Goal: Task Accomplishment & Management: Use online tool/utility

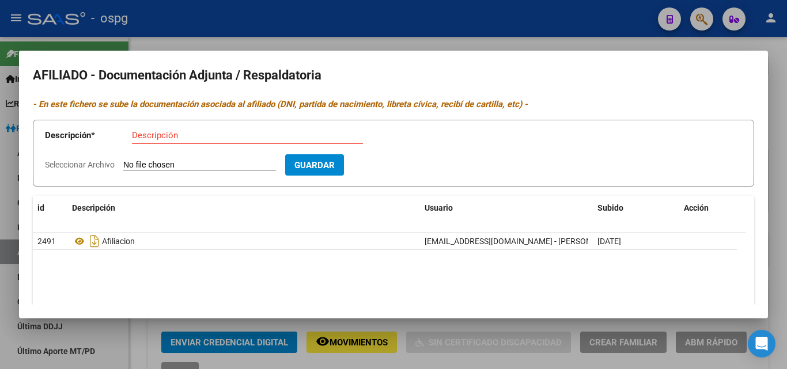
scroll to position [9, 0]
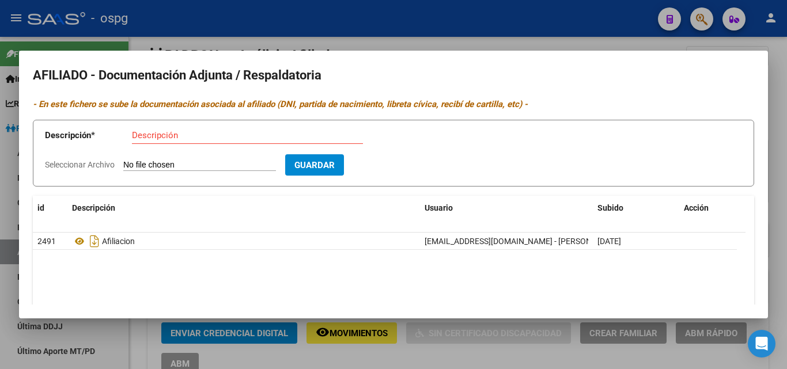
click at [205, 38] on div at bounding box center [393, 184] width 787 height 369
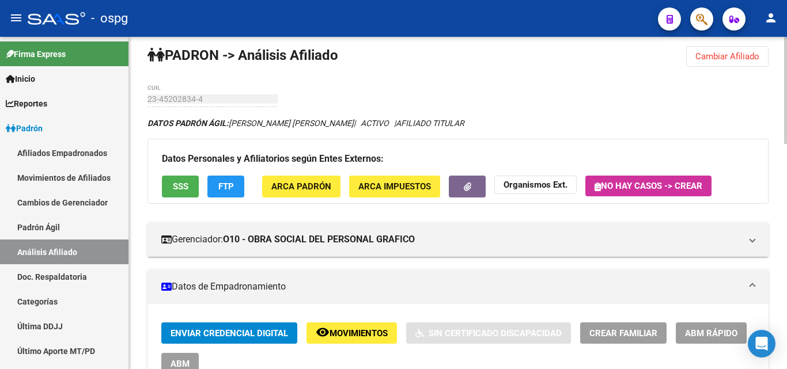
click at [717, 62] on button "Cambiar Afiliado" at bounding box center [727, 56] width 82 height 21
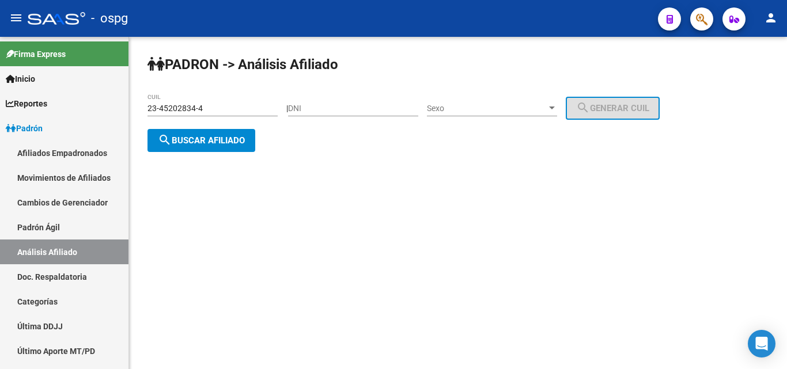
scroll to position [0, 0]
drag, startPoint x: 214, startPoint y: 105, endPoint x: 103, endPoint y: 109, distance: 111.3
click at [103, 109] on mat-sidenav-container "Firma Express Inicio Instructivos Contacto OS Reportes Ingresos Devengados Anál…" at bounding box center [393, 203] width 787 height 332
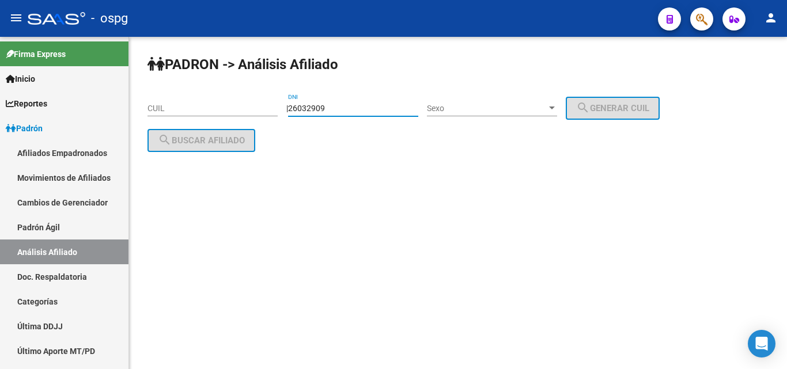
type input "26032909"
click at [506, 108] on span "Sexo" at bounding box center [487, 109] width 120 height 10
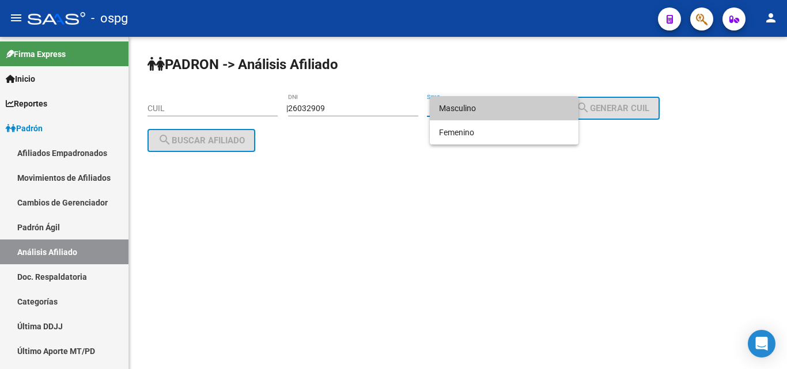
click at [506, 108] on span "Masculino" at bounding box center [504, 108] width 130 height 24
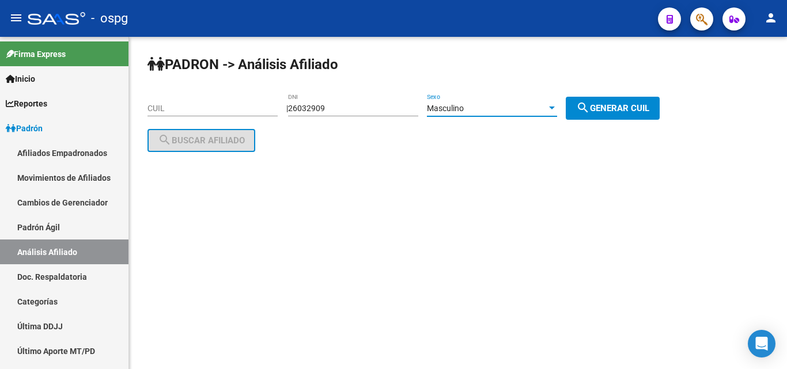
click at [506, 108] on div "Masculino" at bounding box center [487, 109] width 120 height 10
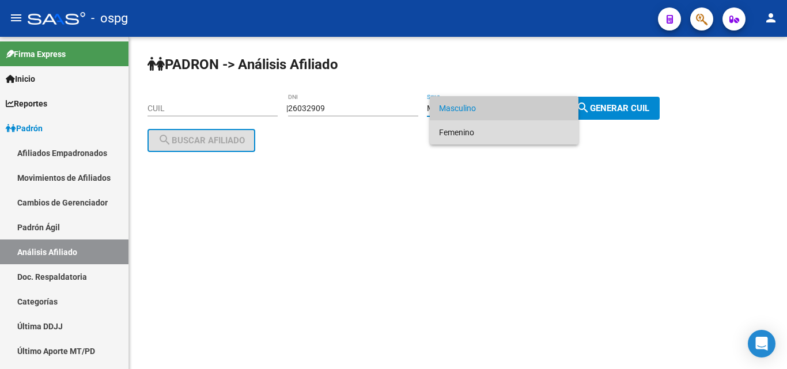
click at [480, 127] on span "Femenino" at bounding box center [504, 132] width 130 height 24
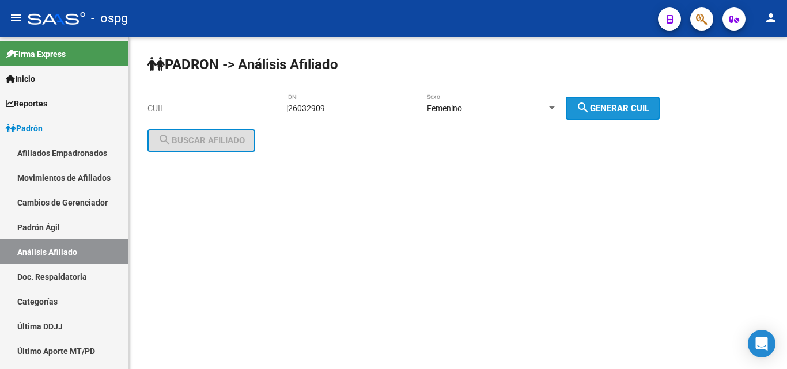
drag, startPoint x: 619, startPoint y: 103, endPoint x: 564, endPoint y: 105, distance: 55.4
click at [620, 103] on span "search Generar CUIL" at bounding box center [612, 108] width 73 height 10
type input "27-26032909-5"
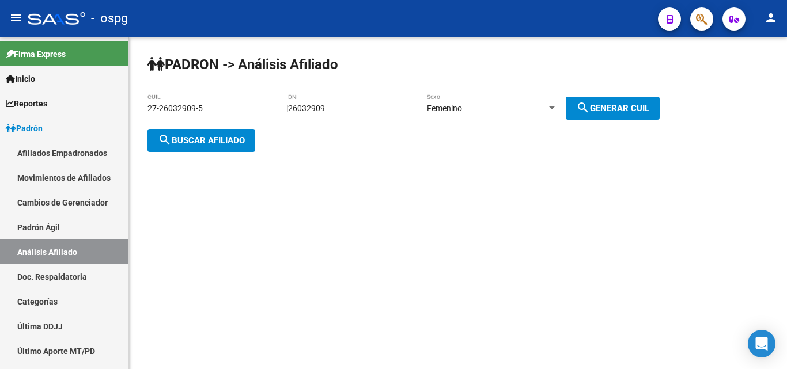
click at [217, 145] on button "search Buscar afiliado" at bounding box center [201, 140] width 108 height 23
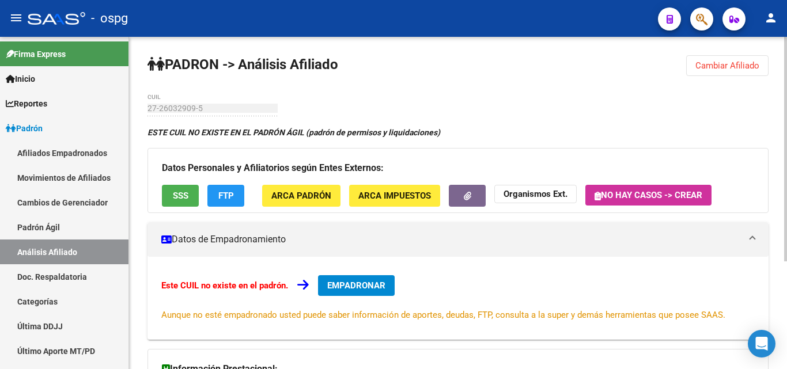
drag, startPoint x: 716, startPoint y: 65, endPoint x: 445, endPoint y: 84, distance: 271.5
click at [715, 64] on span "Cambiar Afiliado" at bounding box center [727, 65] width 64 height 10
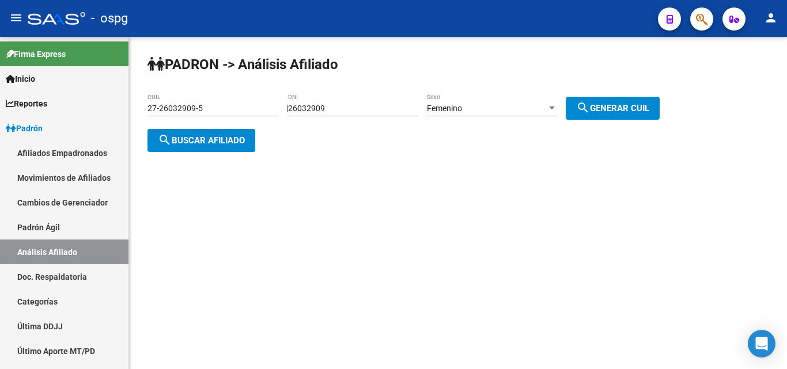
click at [140, 115] on div "[PERSON_NAME] -> Análisis Afiliado 27-26032909-5 CUIL | 26032909 DNI Femenino S…" at bounding box center [458, 113] width 658 height 152
drag, startPoint x: 210, startPoint y: 109, endPoint x: 109, endPoint y: 108, distance: 100.3
click at [109, 108] on mat-sidenav-container "Firma Express Inicio Instructivos Contacto OS Reportes Ingresos Devengados Anál…" at bounding box center [393, 203] width 787 height 332
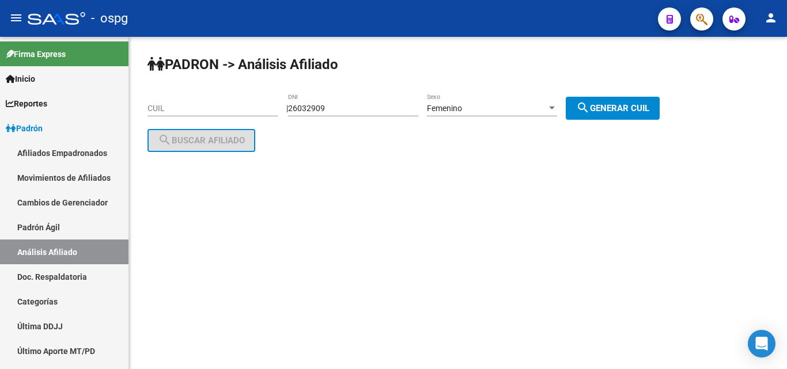
click at [460, 97] on div "Femenino Sexo" at bounding box center [492, 104] width 130 height 23
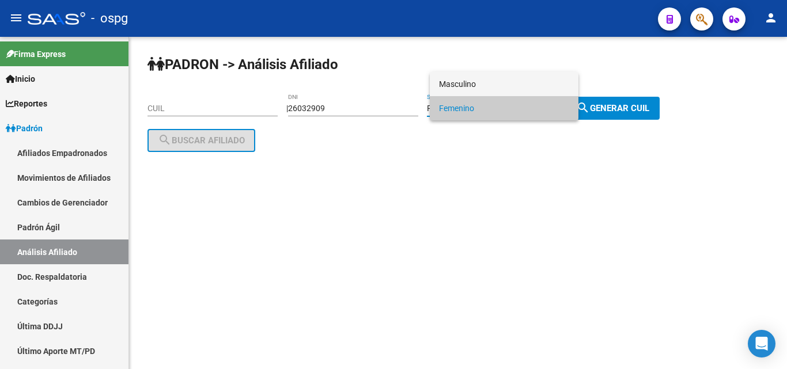
click at [462, 84] on span "Masculino" at bounding box center [504, 84] width 130 height 24
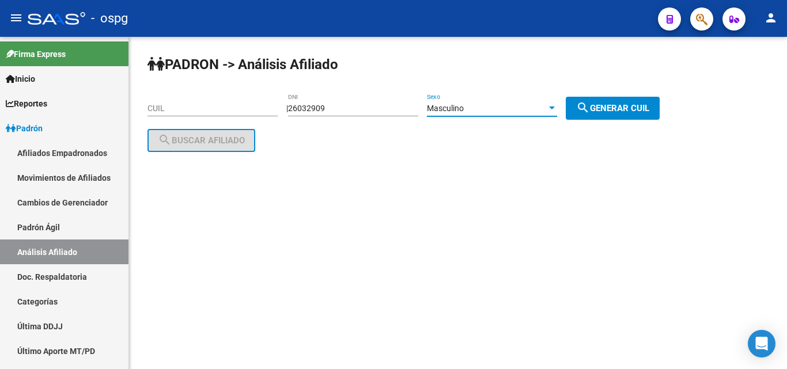
click at [621, 104] on span "search Generar CUIL" at bounding box center [612, 108] width 73 height 10
type input "20-26032909-0"
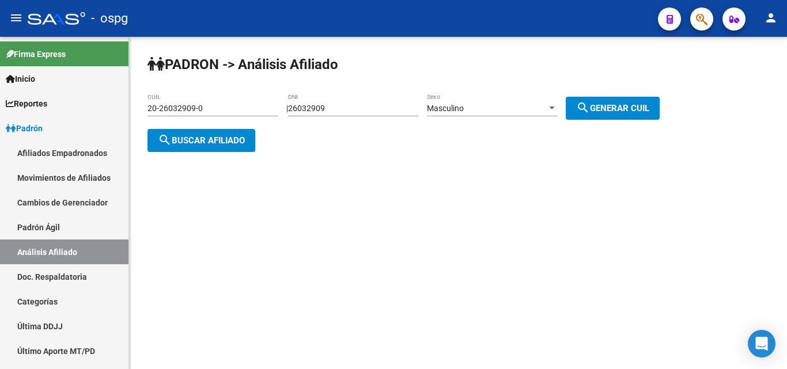
click at [241, 143] on span "search Buscar afiliado" at bounding box center [201, 140] width 87 height 10
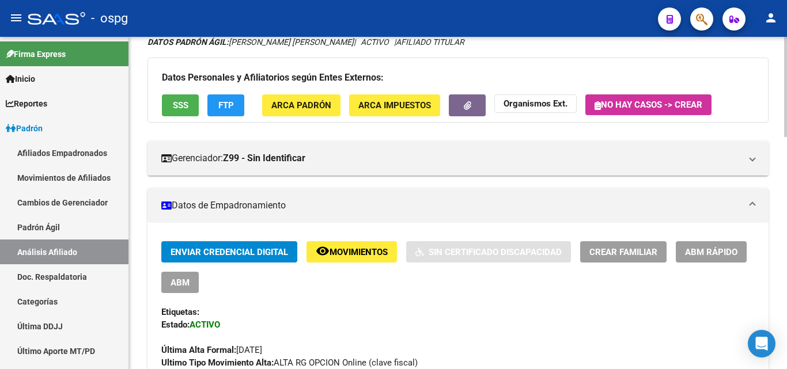
scroll to position [115, 0]
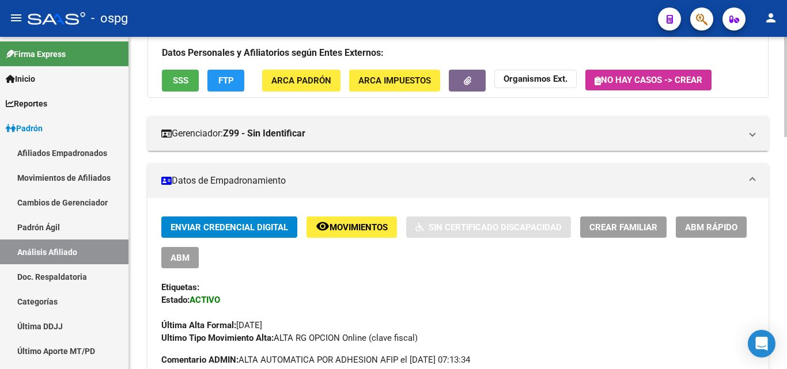
click at [183, 86] on button "SSS" at bounding box center [180, 80] width 37 height 21
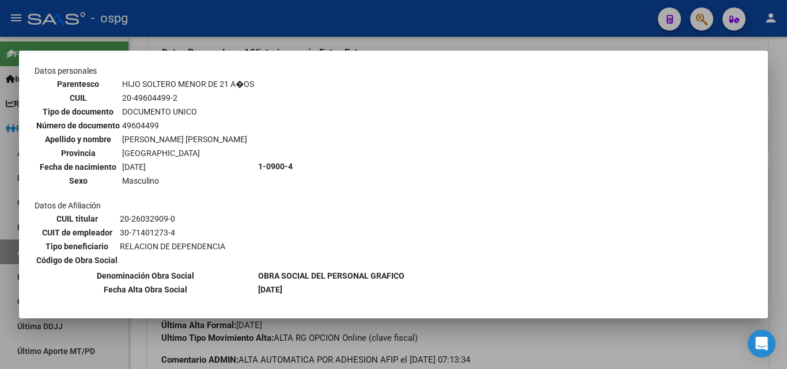
scroll to position [380, 0]
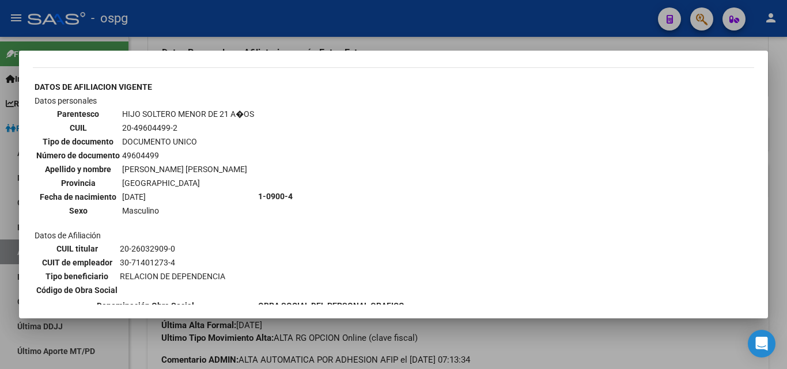
click at [171, 32] on div at bounding box center [393, 184] width 787 height 369
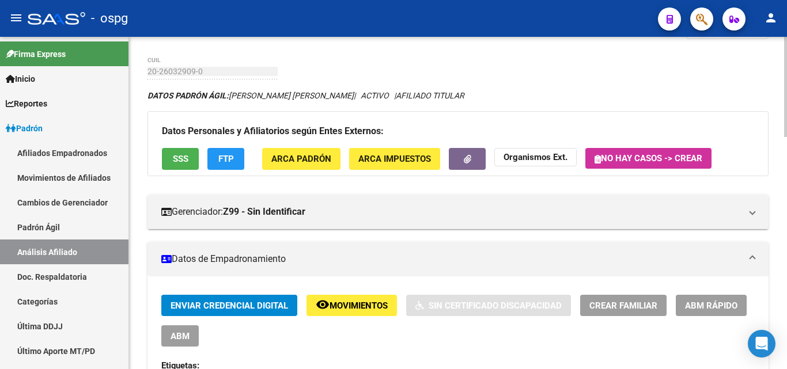
scroll to position [0, 0]
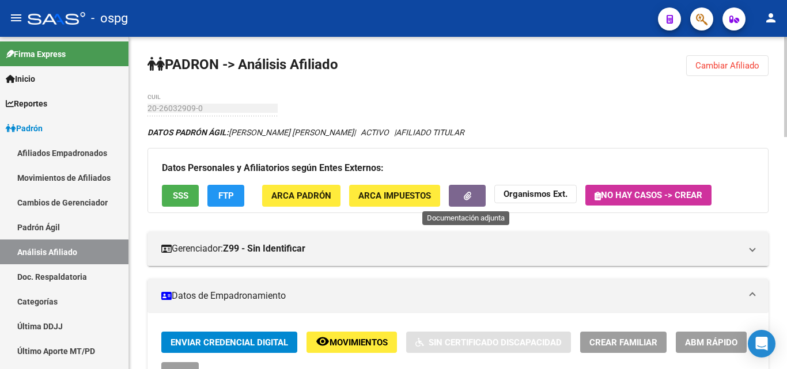
click at [482, 197] on button "button" at bounding box center [467, 195] width 37 height 21
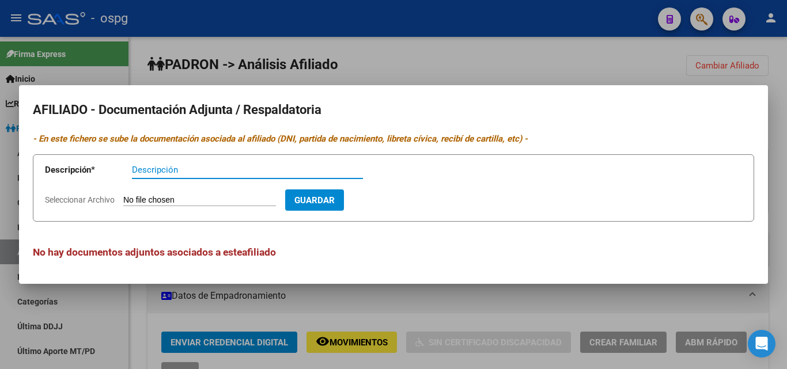
click at [400, 29] on div at bounding box center [393, 184] width 787 height 369
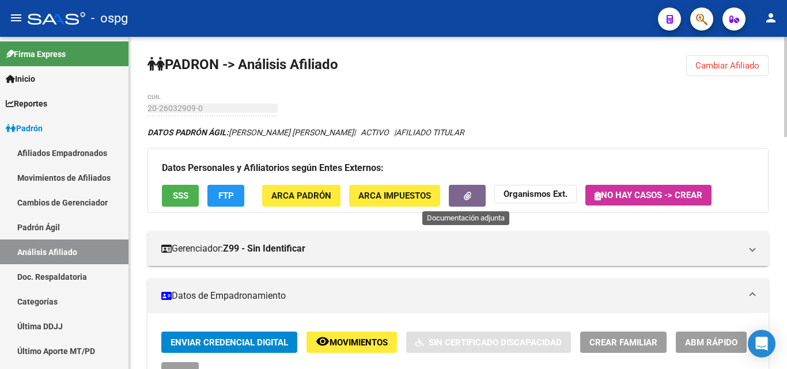
click at [464, 191] on span "button" at bounding box center [467, 196] width 7 height 10
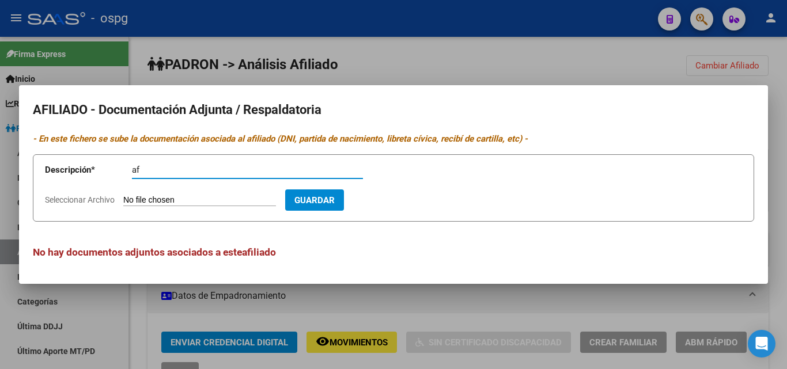
type input "af"
click at [159, 202] on input "Seleccionar Archivo" at bounding box center [199, 200] width 153 height 11
type input "C:\fakepath\[PERSON_NAME].pdf"
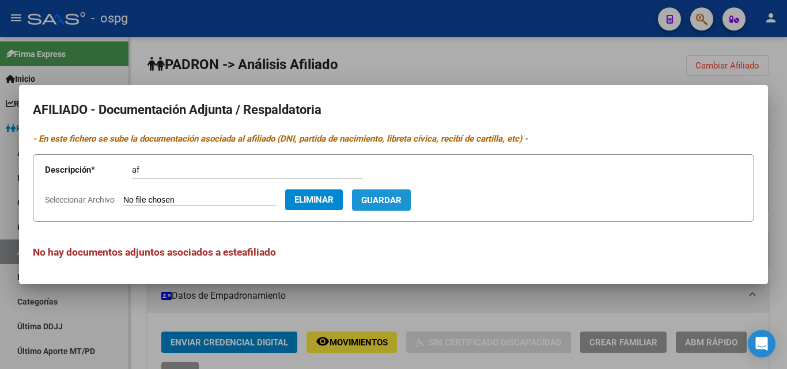
click at [402, 198] on span "Guardar" at bounding box center [381, 200] width 40 height 10
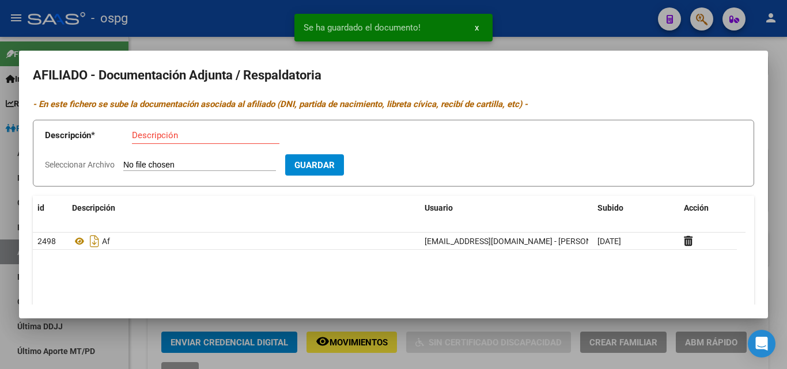
click at [137, 131] on input "Descripción" at bounding box center [205, 135] width 147 height 10
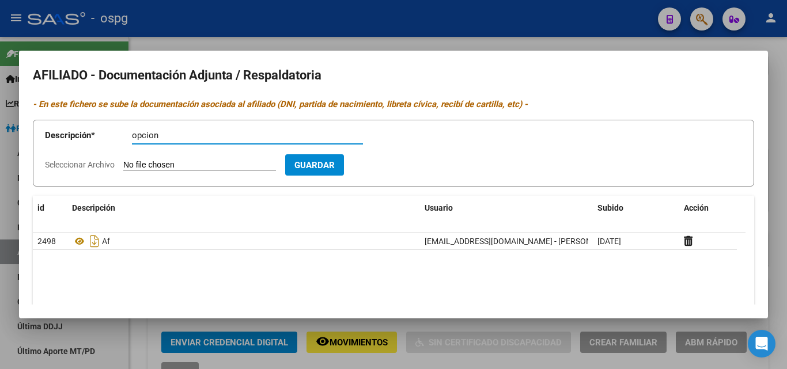
type input "opcion"
click at [156, 163] on input "Seleccionar Archivo" at bounding box center [199, 165] width 153 height 11
type input "C:\fakepath\opcion [PERSON_NAME].pdf"
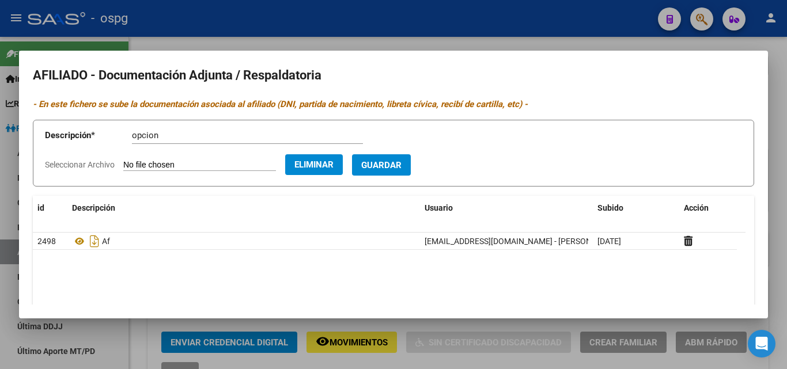
click at [402, 167] on span "Guardar" at bounding box center [381, 165] width 40 height 10
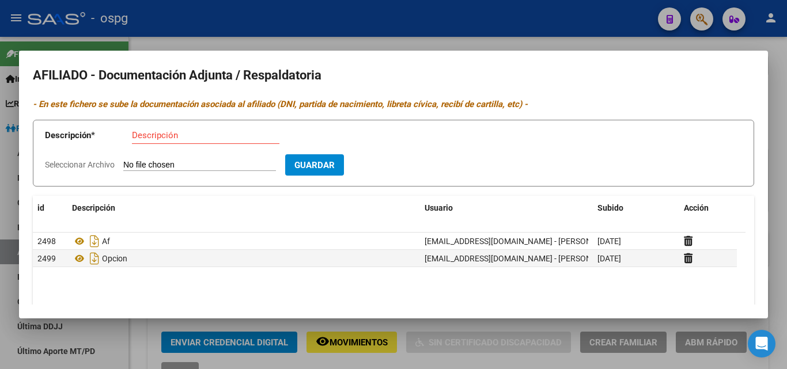
click at [354, 37] on div at bounding box center [393, 184] width 787 height 369
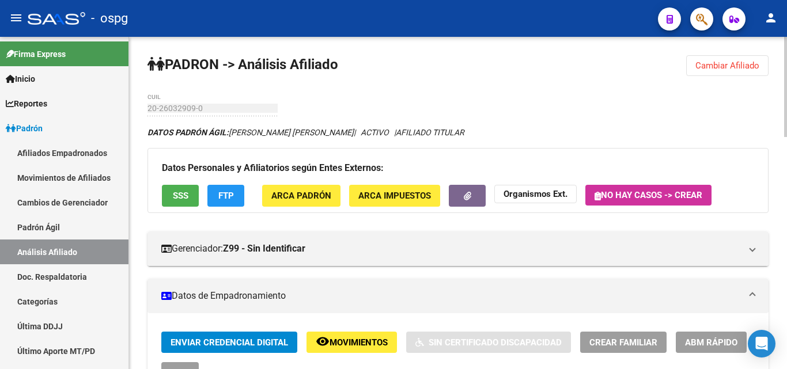
click at [714, 63] on span "Cambiar Afiliado" at bounding box center [727, 65] width 64 height 10
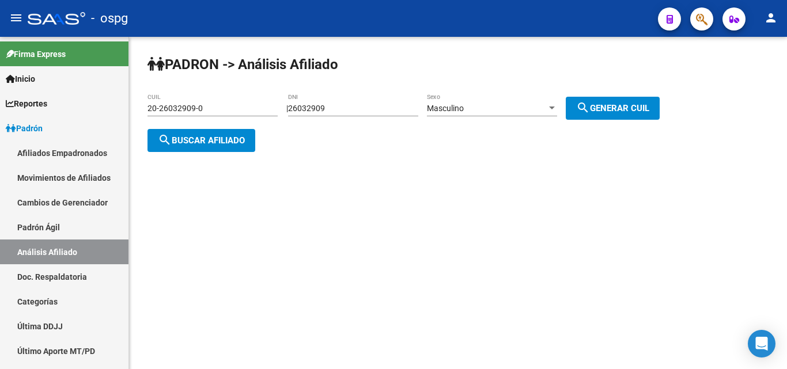
click at [231, 138] on span "search Buscar afiliado" at bounding box center [201, 140] width 87 height 10
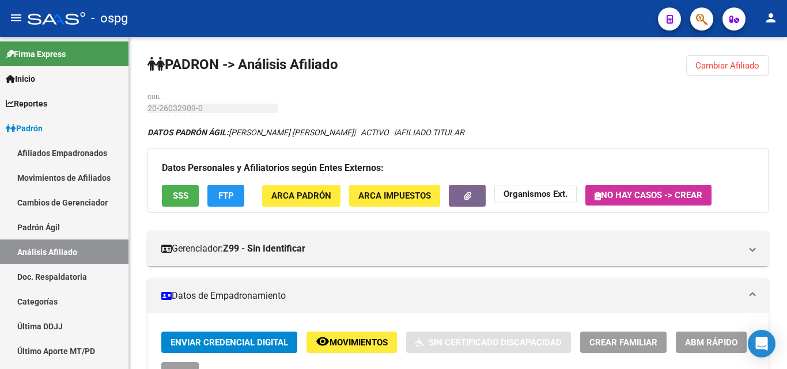
click at [722, 74] on button "Cambiar Afiliado" at bounding box center [727, 65] width 82 height 21
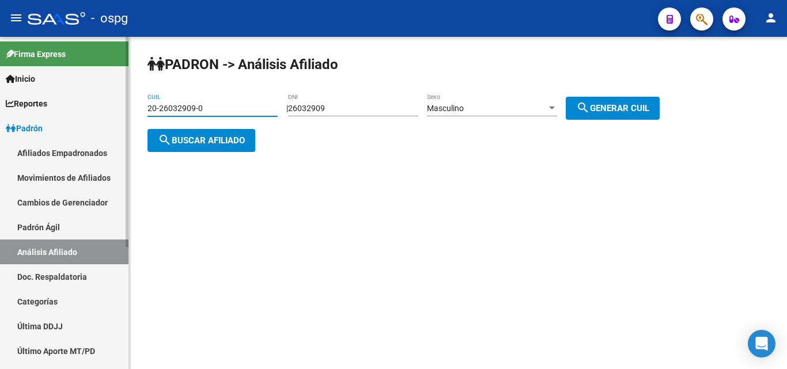
drag, startPoint x: 217, startPoint y: 113, endPoint x: 96, endPoint y: 115, distance: 121.6
click at [133, 114] on div "[PERSON_NAME] -> Análisis Afiliado 20-26032909-0 CUIL | 26032909 DNI Masculino …" at bounding box center [458, 113] width 658 height 152
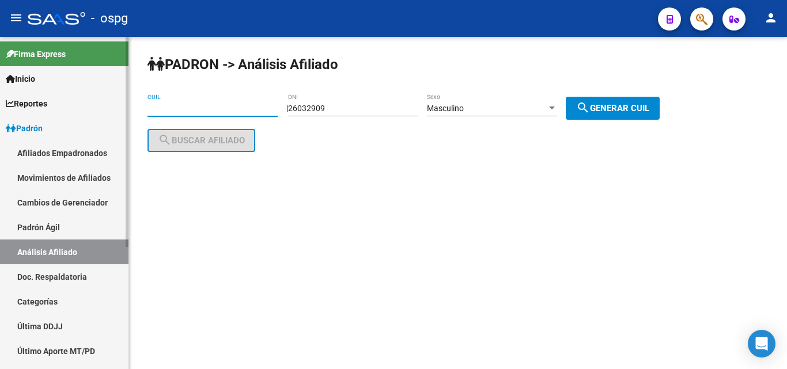
paste input "27-23058572-0"
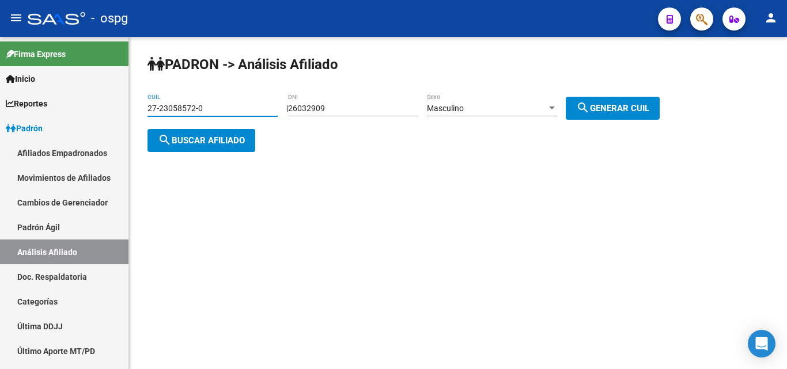
type input "27-23058572-0"
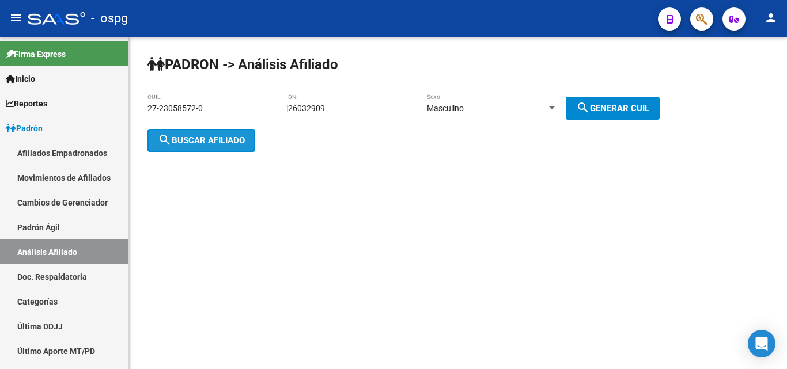
click at [198, 146] on button "search Buscar afiliado" at bounding box center [201, 140] width 108 height 23
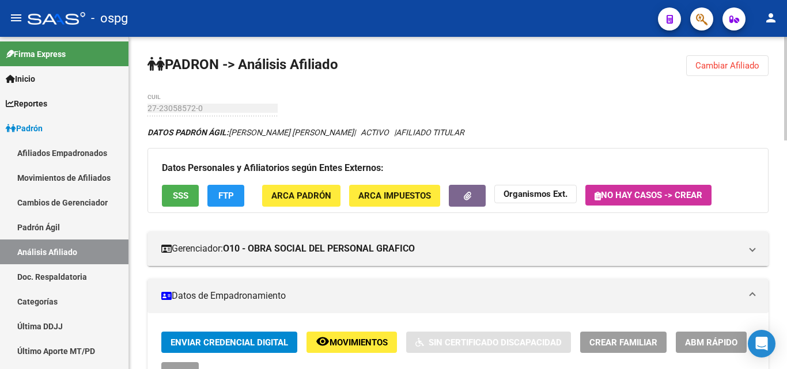
click at [175, 195] on span "SSS" at bounding box center [181, 196] width 16 height 10
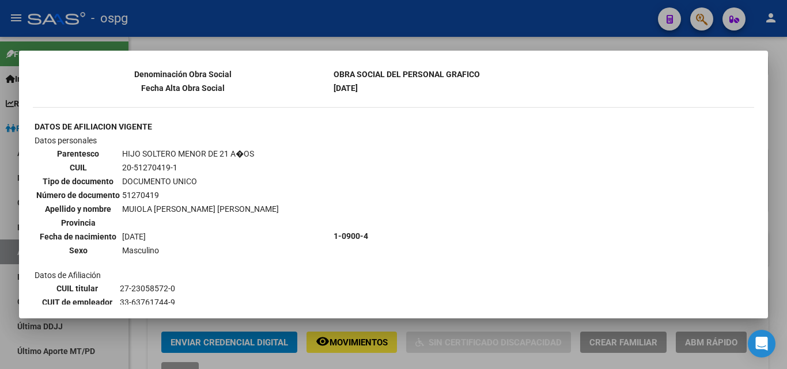
scroll to position [288, 0]
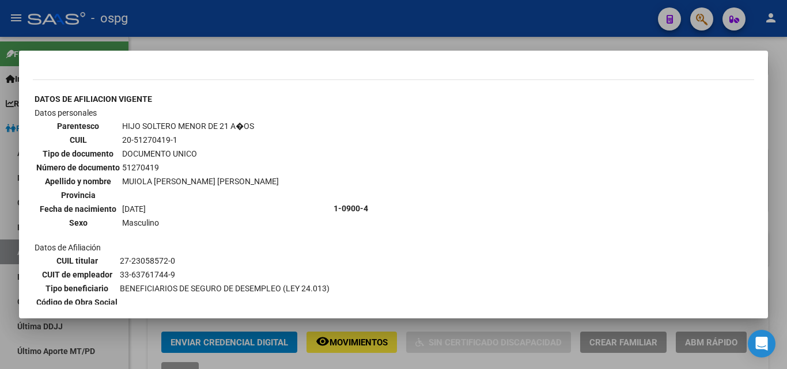
click at [188, 35] on div at bounding box center [393, 184] width 787 height 369
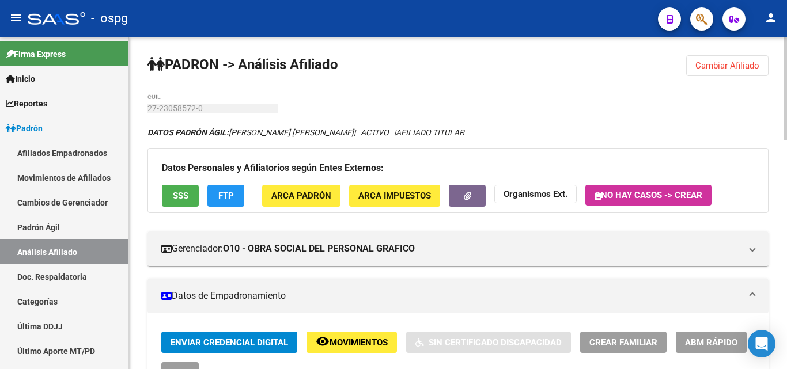
click at [236, 198] on button "FTP" at bounding box center [225, 195] width 37 height 21
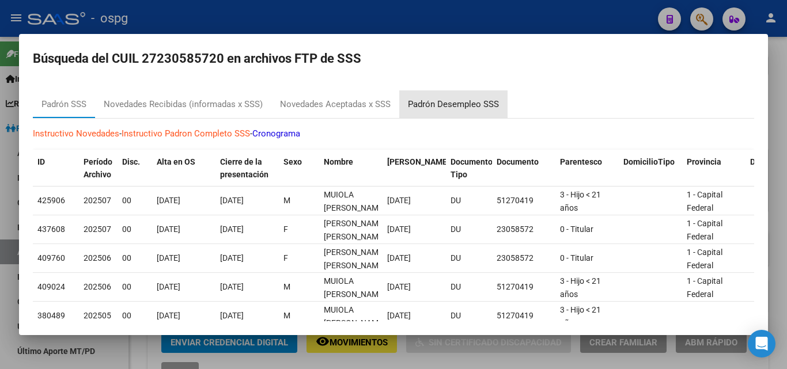
click at [474, 108] on div "Padrón Desempleo SSS" at bounding box center [453, 104] width 91 height 13
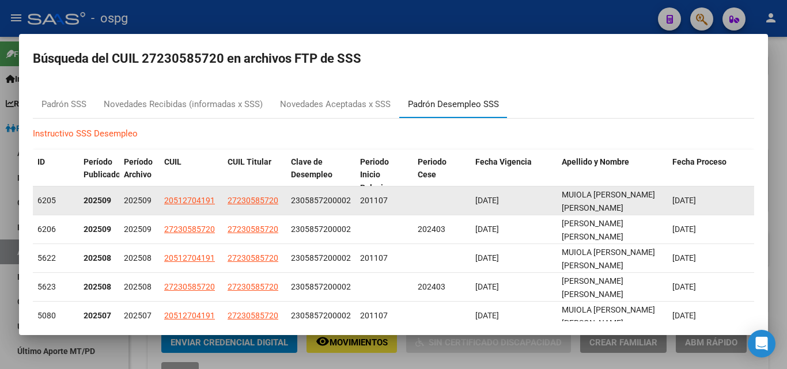
scroll to position [2, 0]
